Goal: Information Seeking & Learning: Check status

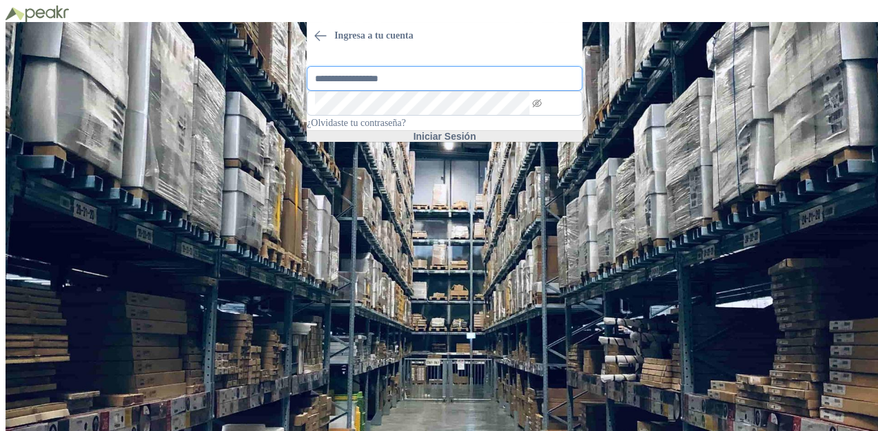
type input "**********"
click at [405, 142] on button "Iniciar Sesión" at bounding box center [445, 136] width 276 height 11
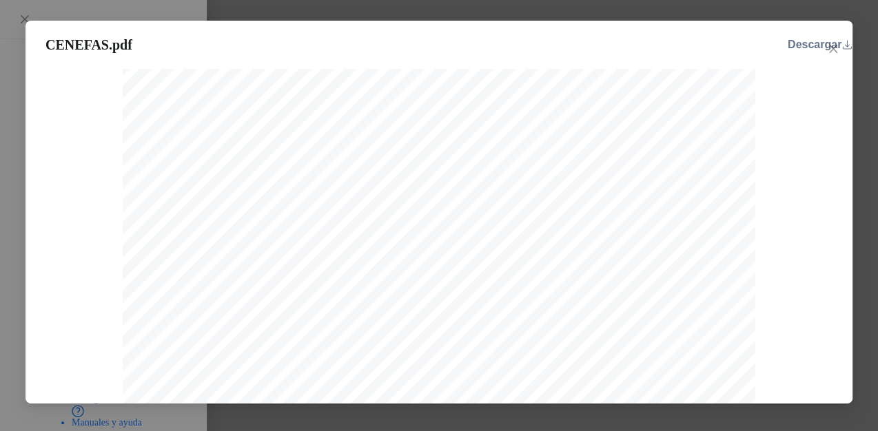
scroll to position [505, 0]
click at [841, 48] on span "Close" at bounding box center [833, 48] width 22 height 11
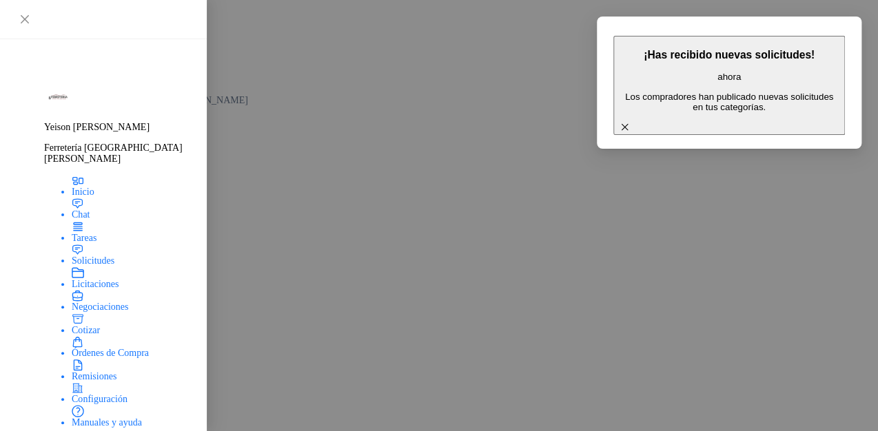
drag, startPoint x: 855, startPoint y: 29, endPoint x: 842, endPoint y: 29, distance: 13.1
click at [845, 36] on button "¡Has recibido nuevas solicitudes! ahora Los compradores han publicado nuevas so…" at bounding box center [729, 85] width 232 height 99
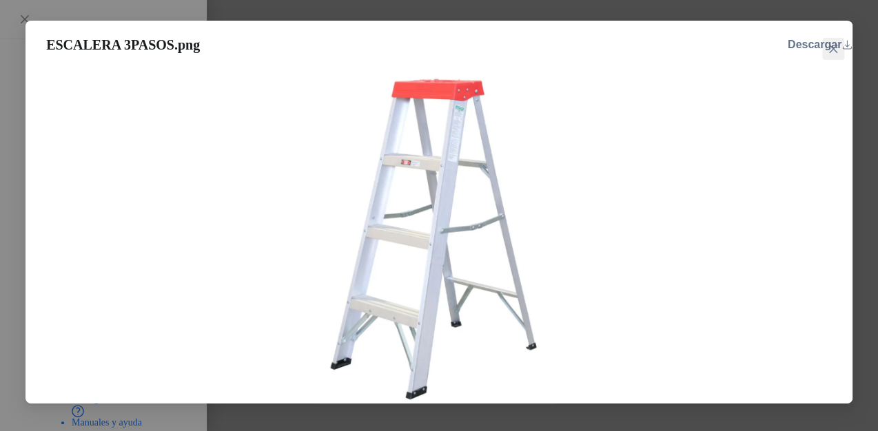
click at [832, 43] on icon "close" at bounding box center [833, 48] width 11 height 11
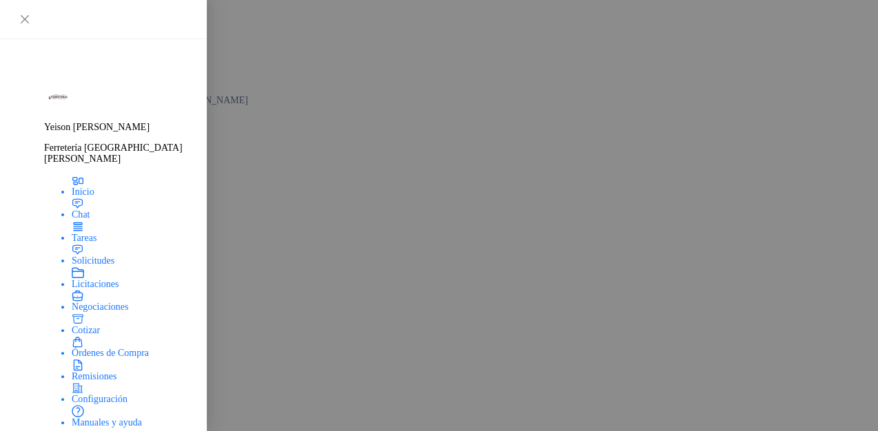
scroll to position [992, 0]
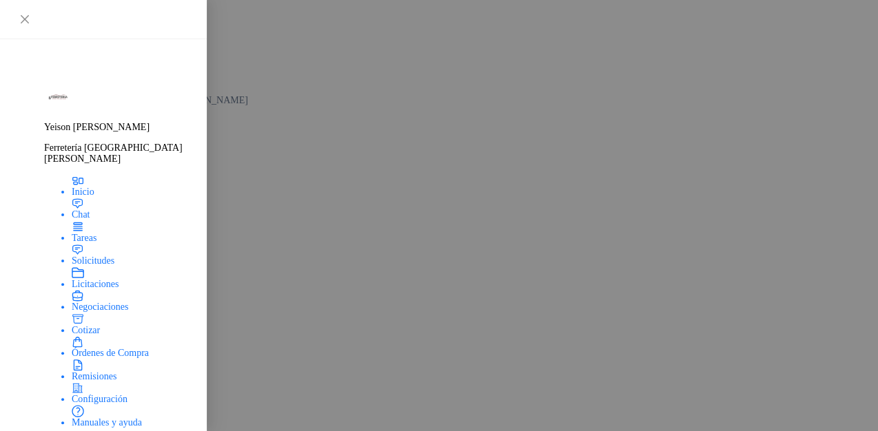
scroll to position [2074, 0]
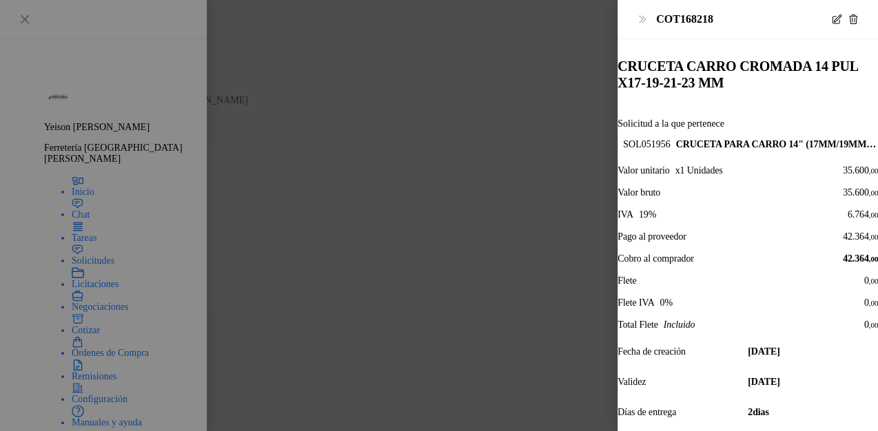
click at [531, 207] on div at bounding box center [439, 215] width 878 height 431
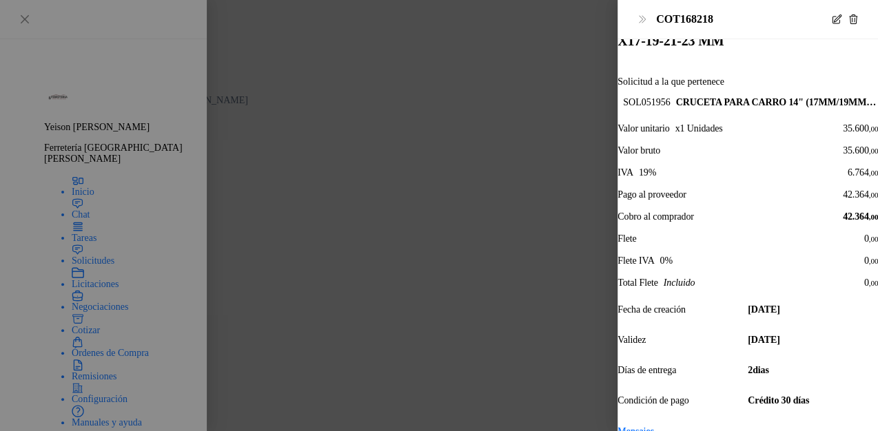
scroll to position [0, 0]
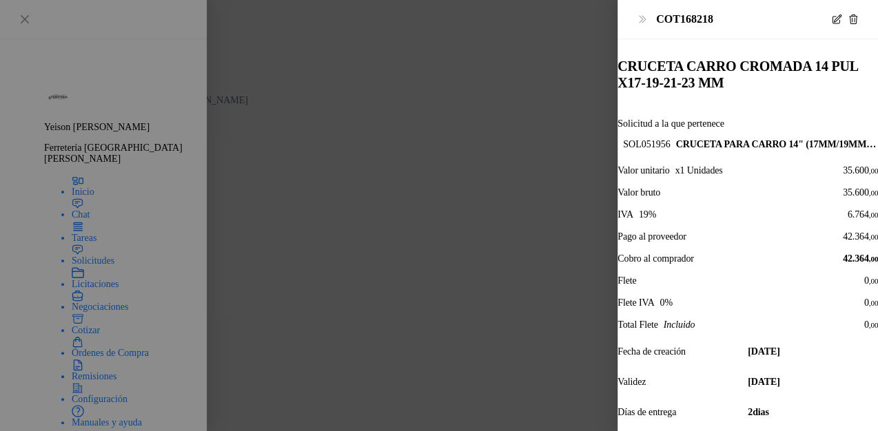
click at [564, 299] on div at bounding box center [439, 215] width 878 height 431
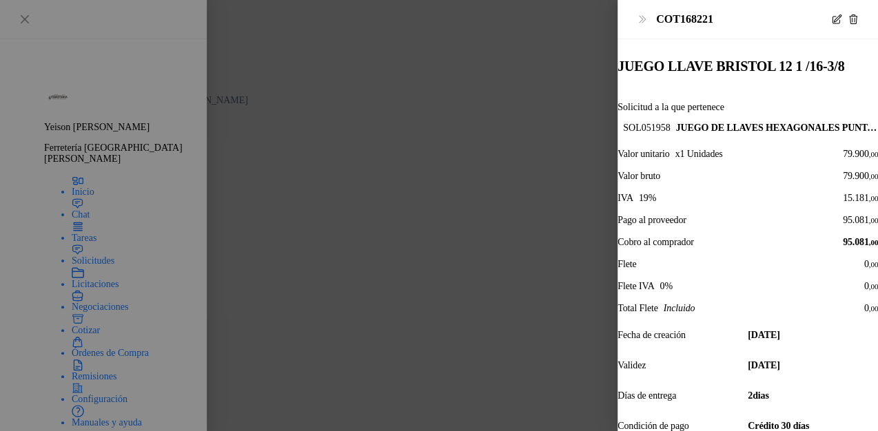
click at [533, 216] on div at bounding box center [439, 215] width 878 height 431
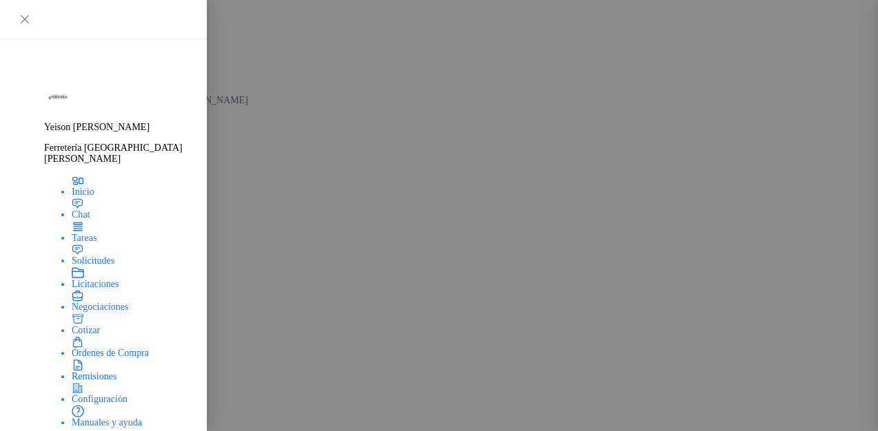
scroll to position [289, 0]
